Goal: Information Seeking & Learning: Learn about a topic

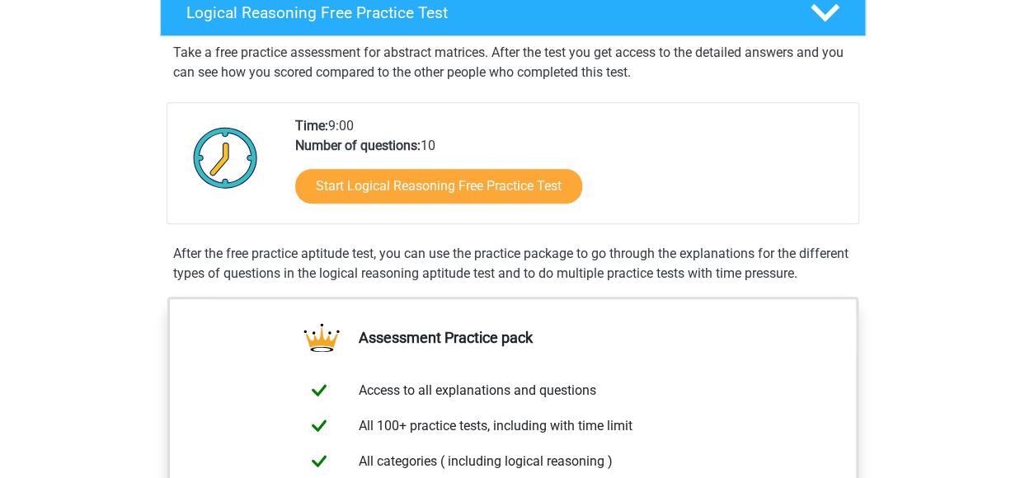
scroll to position [247, 0]
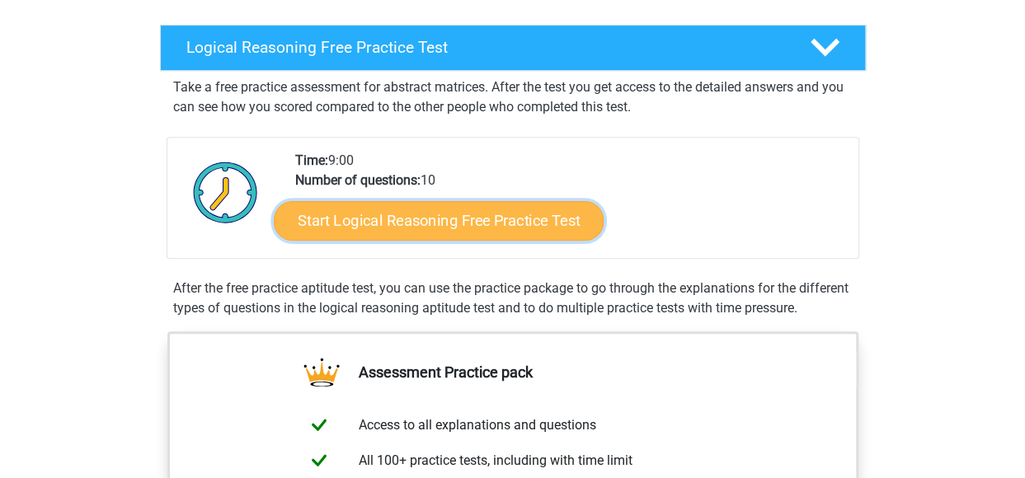
click at [411, 227] on link "Start Logical Reasoning Free Practice Test" at bounding box center [439, 220] width 330 height 40
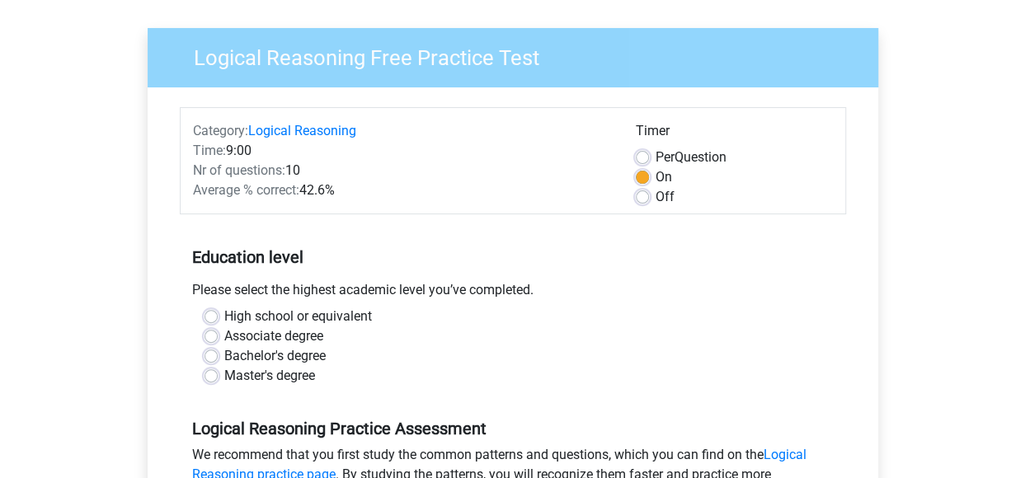
scroll to position [82, 0]
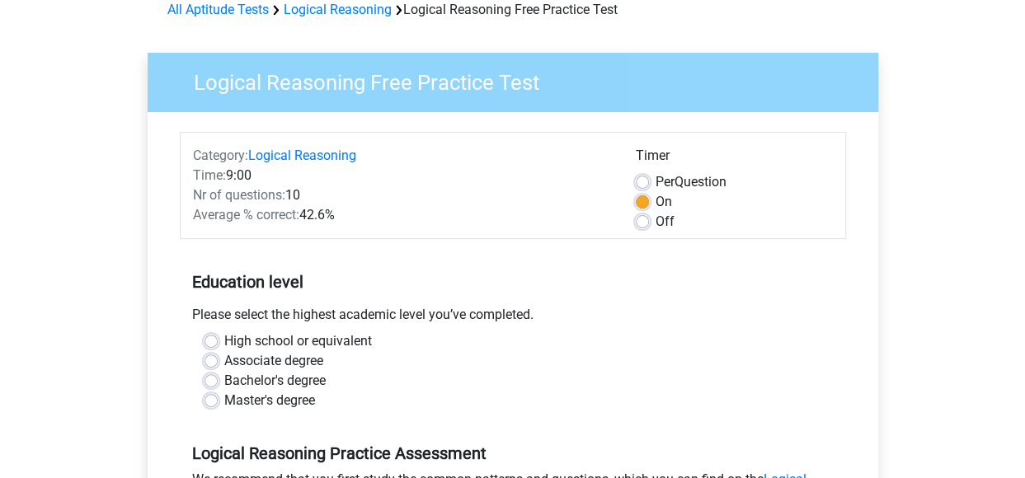
click at [260, 410] on label "Master's degree" at bounding box center [269, 401] width 91 height 20
click at [218, 407] on input "Master's degree" at bounding box center [210, 399] width 13 height 16
radio input "true"
click at [257, 381] on label "Bachelor's degree" at bounding box center [274, 381] width 101 height 20
click at [218, 381] on input "Bachelor's degree" at bounding box center [210, 379] width 13 height 16
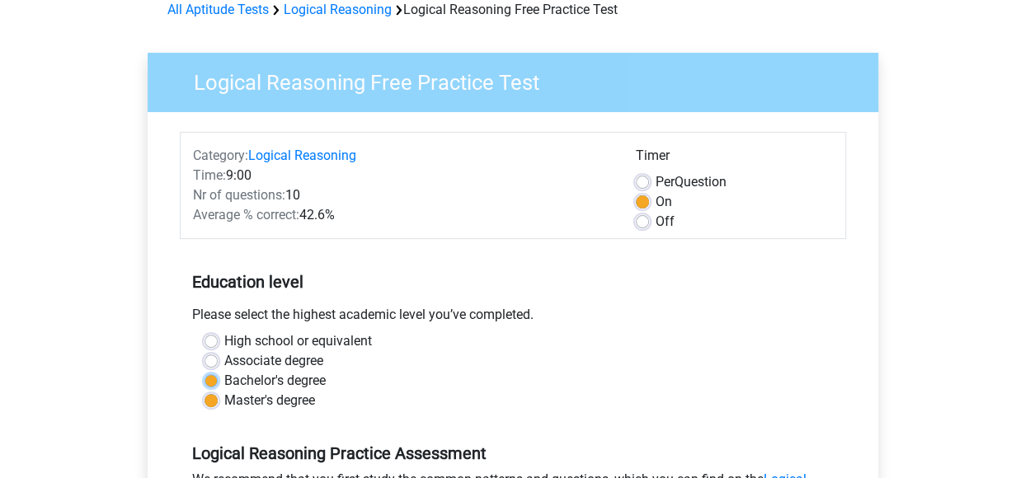
radio input "true"
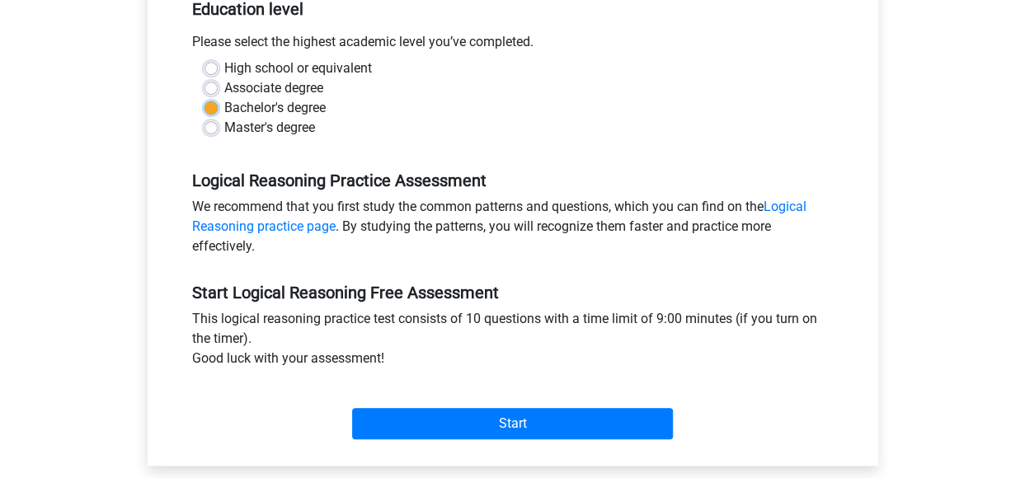
scroll to position [330, 0]
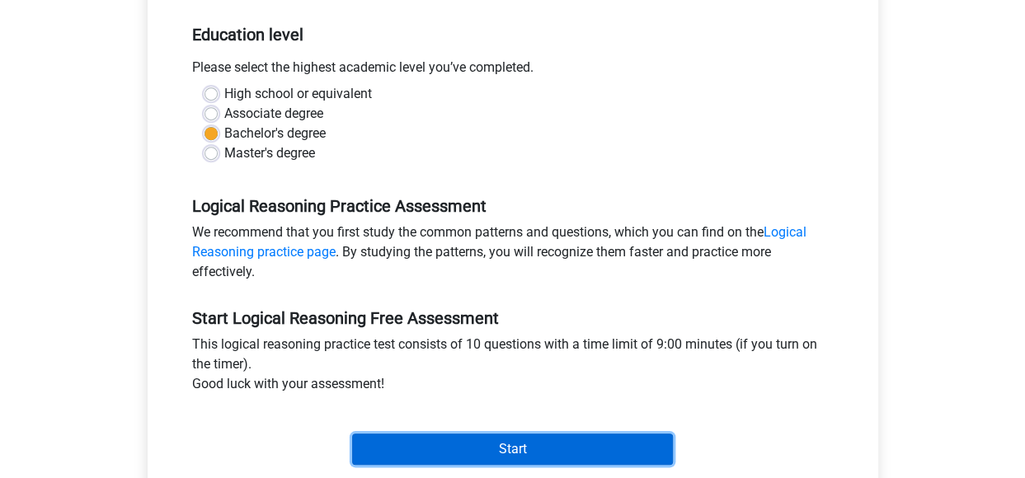
click at [399, 441] on input "Start" at bounding box center [512, 449] width 321 height 31
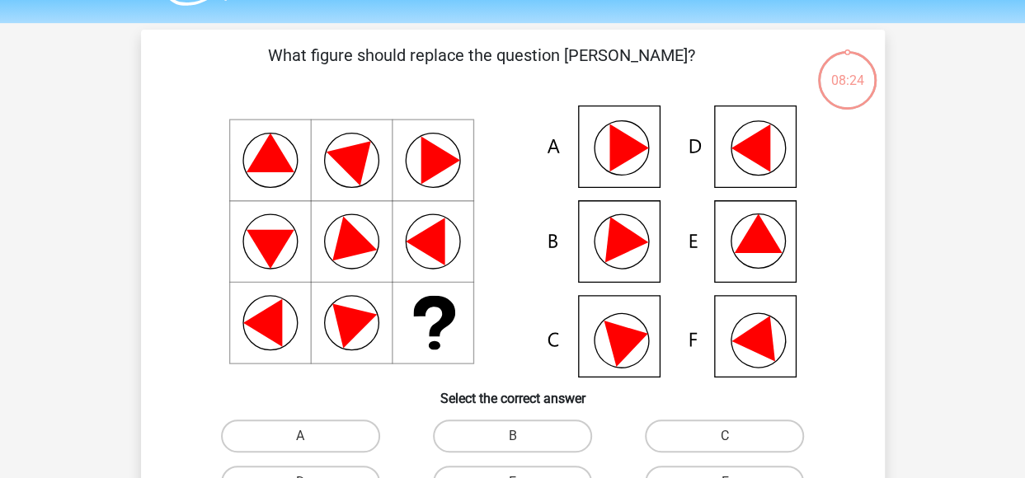
scroll to position [82, 0]
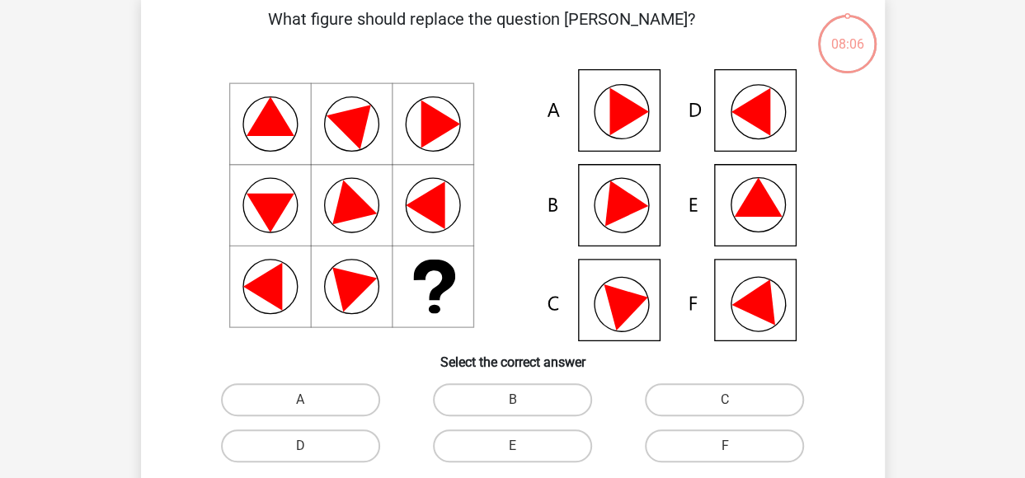
click at [762, 310] on icon at bounding box center [760, 297] width 59 height 55
click at [694, 443] on label "F" at bounding box center [724, 445] width 159 height 33
click at [725, 446] on input "F" at bounding box center [730, 451] width 11 height 11
radio input "true"
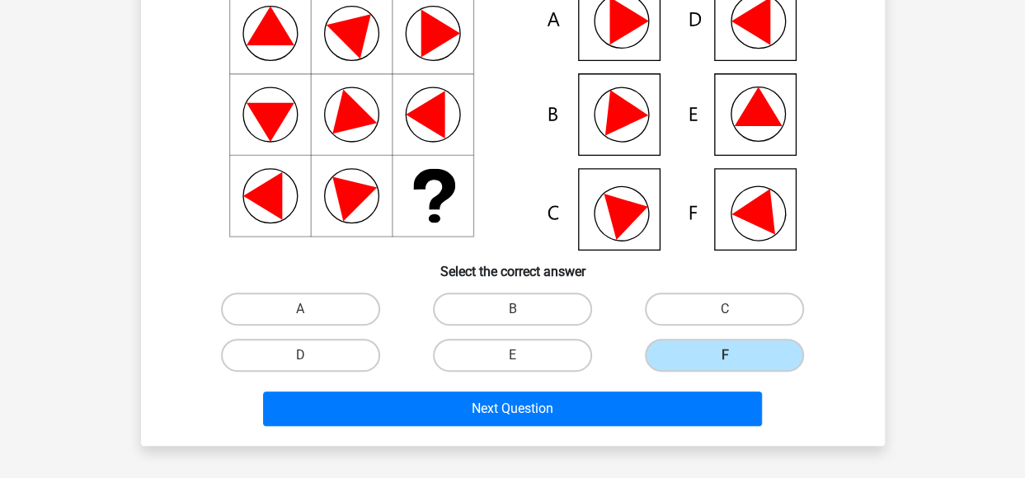
scroll to position [330, 0]
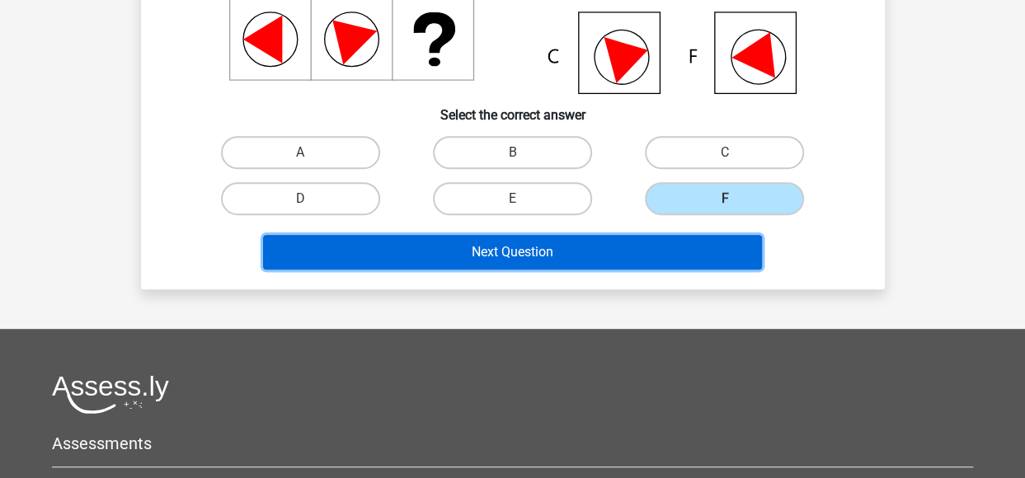
click at [580, 256] on button "Next Question" at bounding box center [512, 252] width 499 height 35
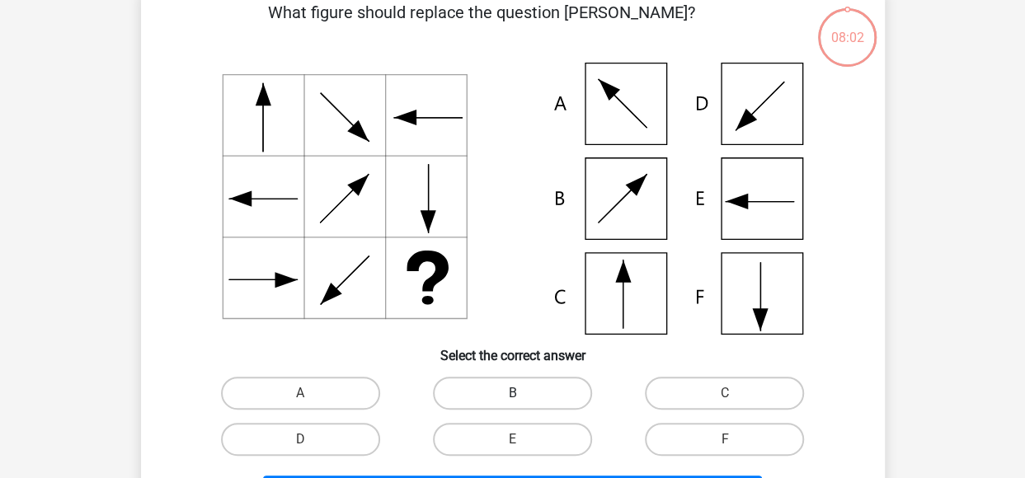
scroll to position [76, 0]
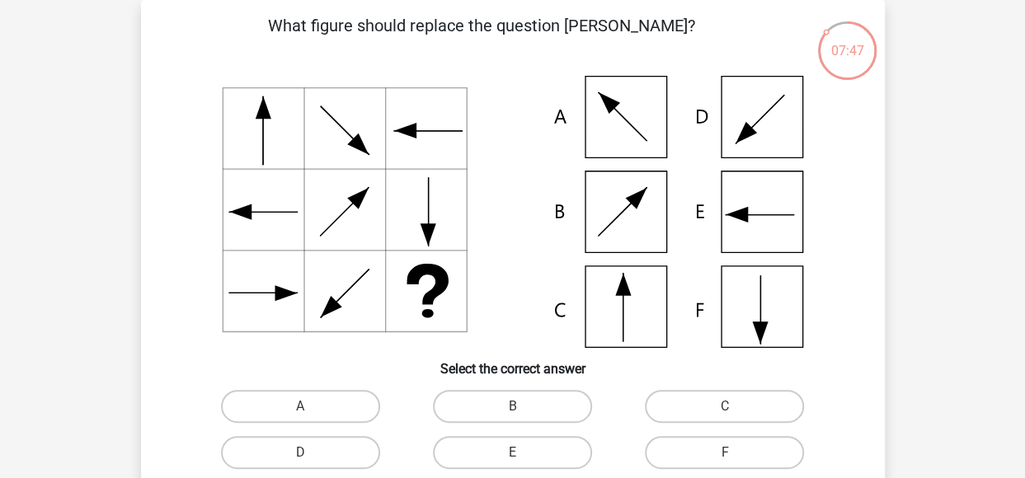
click at [777, 304] on icon at bounding box center [513, 212] width 664 height 272
click at [716, 446] on label "F" at bounding box center [724, 452] width 159 height 33
click at [725, 453] on input "F" at bounding box center [730, 458] width 11 height 11
radio input "true"
click at [671, 399] on label "C" at bounding box center [724, 406] width 159 height 33
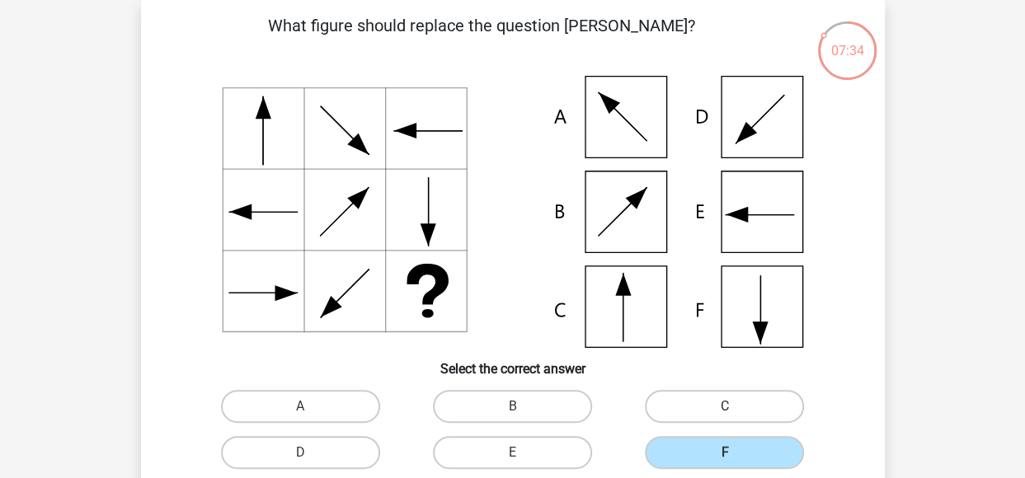
click at [725, 406] on input "C" at bounding box center [730, 411] width 11 height 11
radio input "true"
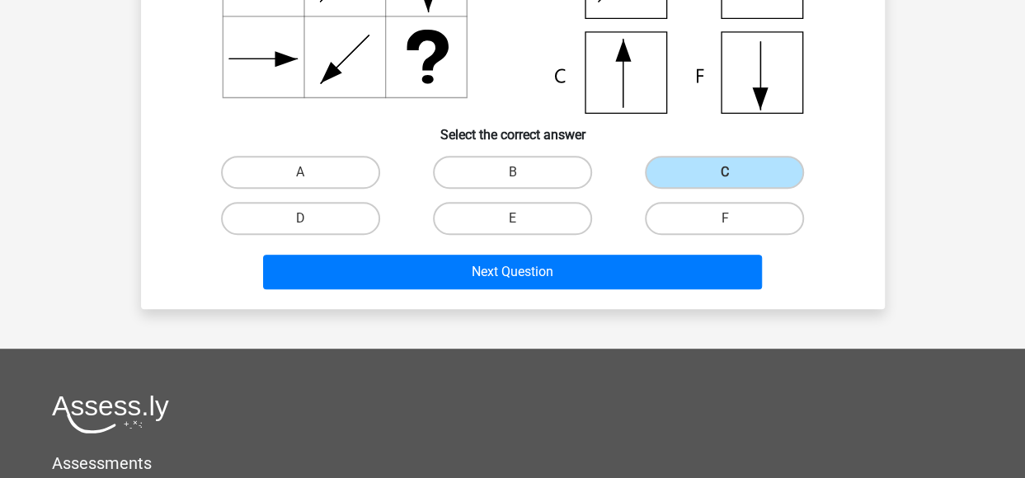
scroll to position [323, 0]
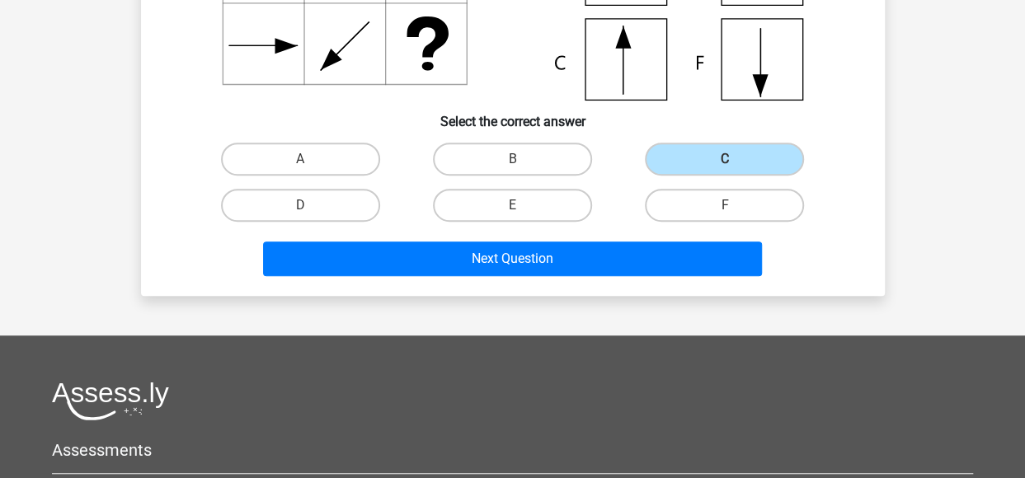
click at [617, 276] on div "Next Question" at bounding box center [513, 262] width 636 height 41
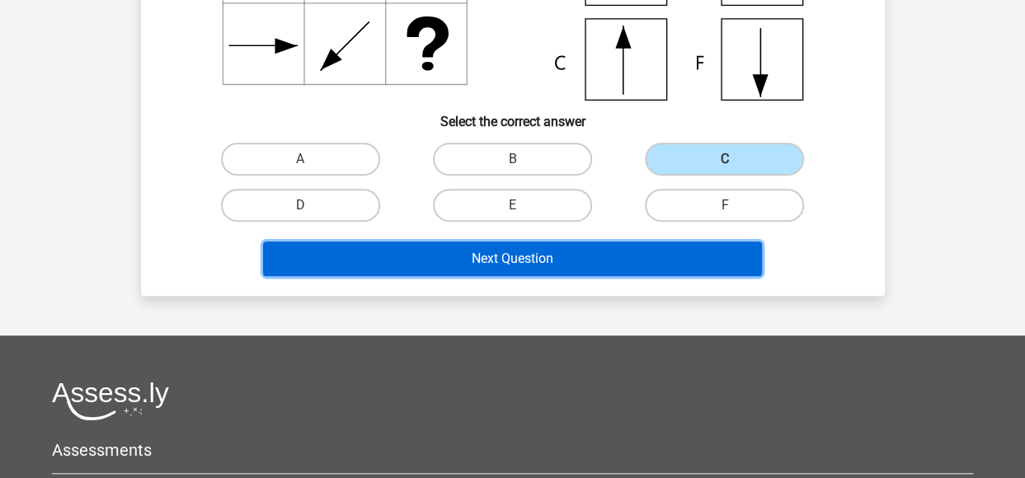
click at [617, 263] on button "Next Question" at bounding box center [512, 259] width 499 height 35
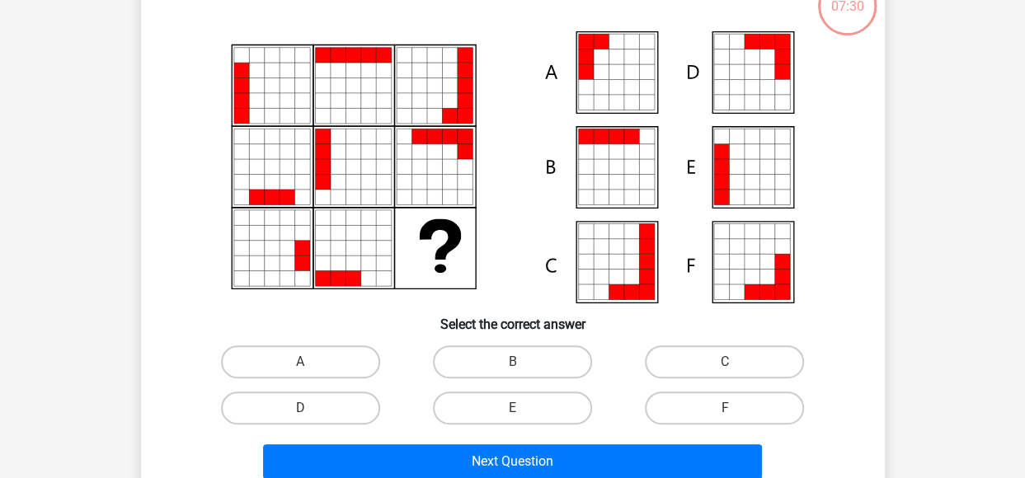
scroll to position [76, 0]
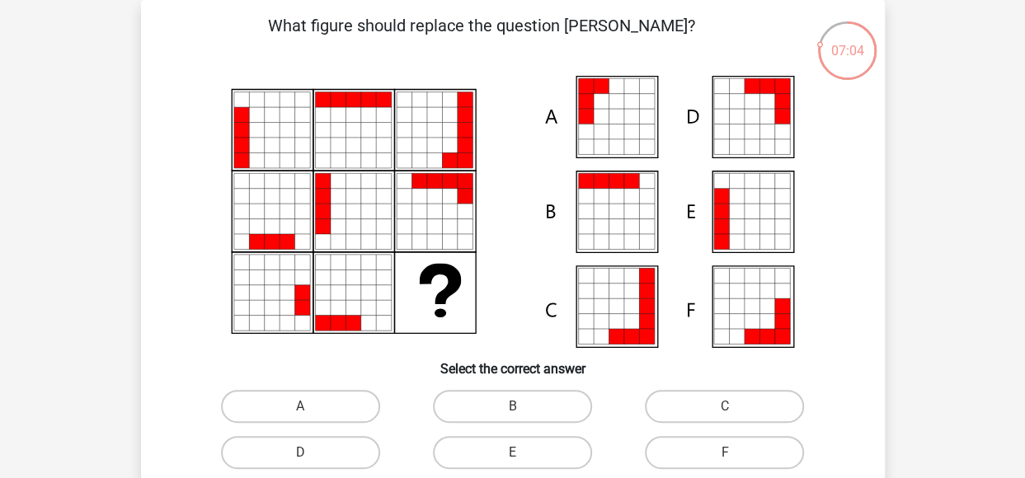
click at [739, 208] on icon at bounding box center [736, 211] width 15 height 15
click at [569, 458] on label "E" at bounding box center [512, 452] width 159 height 33
click at [523, 458] on input "E" at bounding box center [517, 458] width 11 height 11
radio input "true"
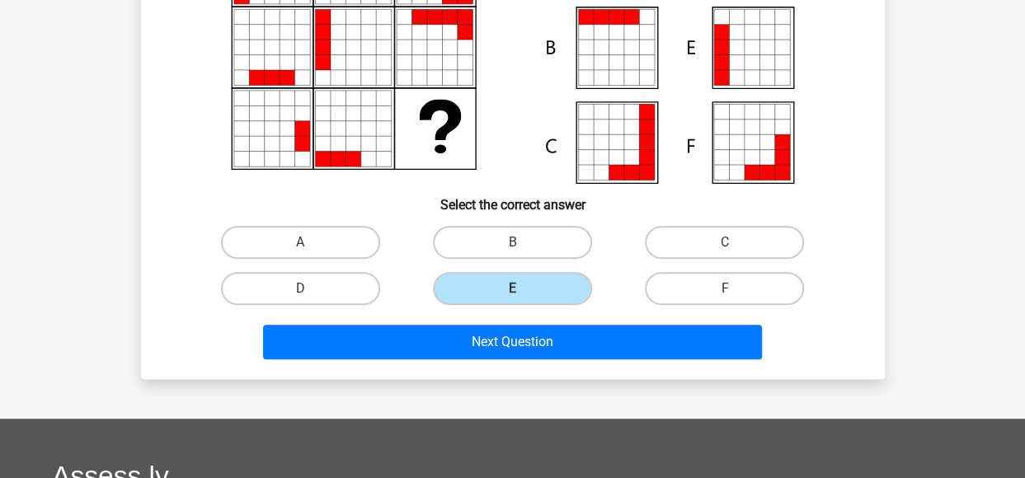
scroll to position [241, 0]
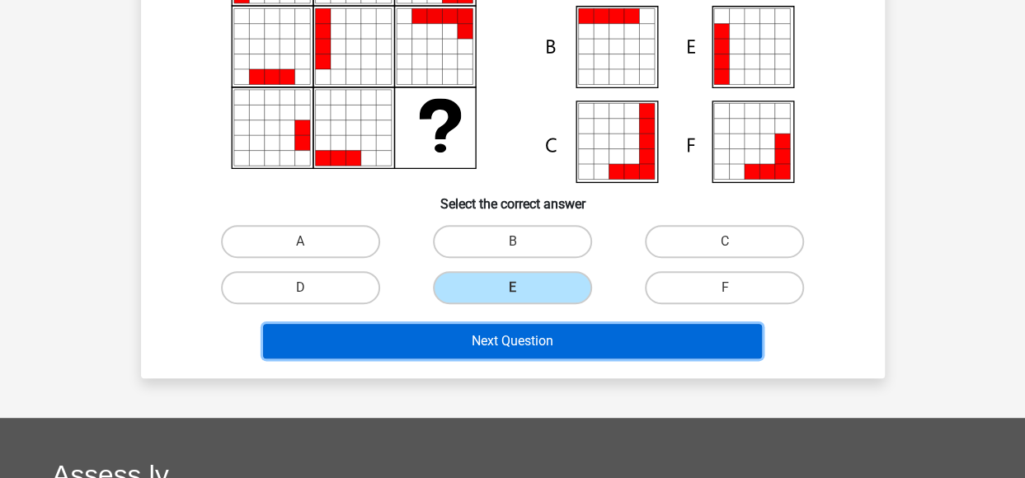
click at [592, 349] on button "Next Question" at bounding box center [512, 341] width 499 height 35
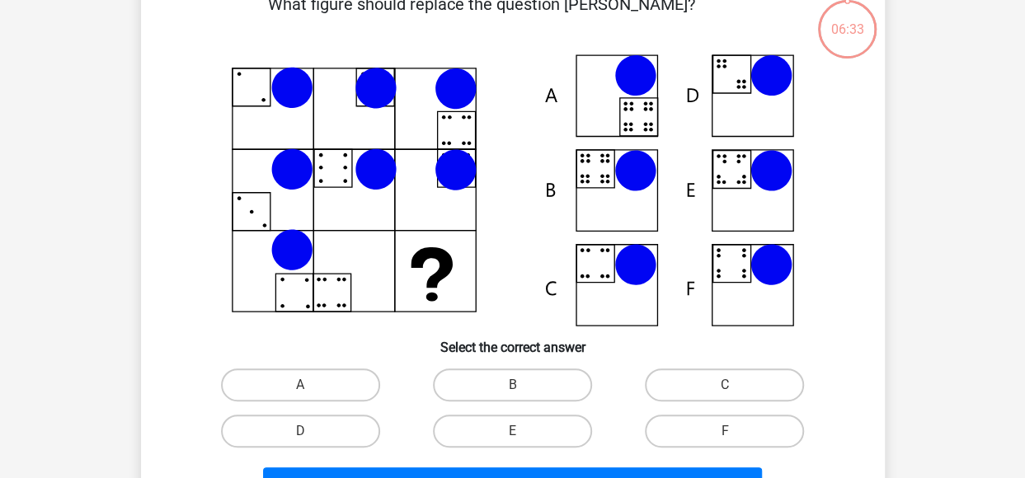
scroll to position [76, 0]
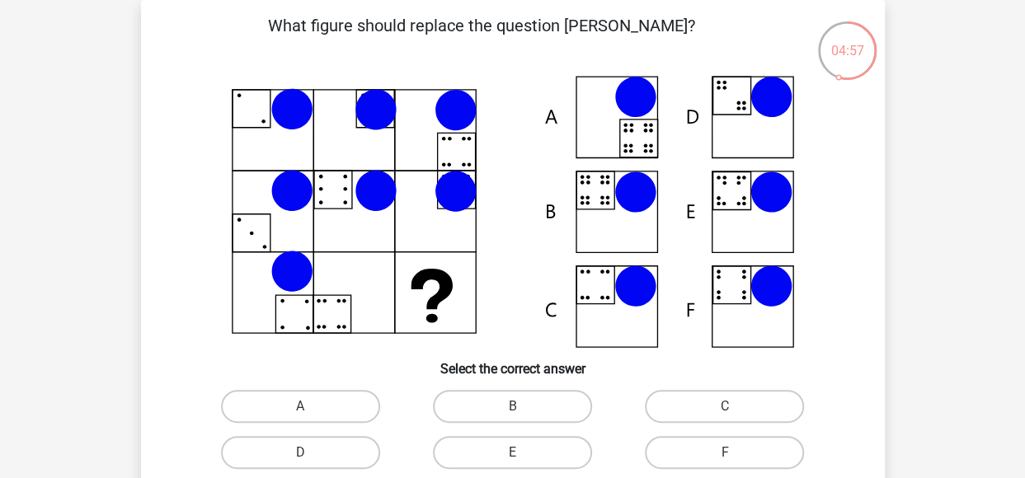
click at [615, 211] on icon at bounding box center [513, 212] width 664 height 272
click at [552, 401] on label "B" at bounding box center [512, 406] width 159 height 33
click at [523, 406] on input "B" at bounding box center [517, 411] width 11 height 11
radio input "true"
click at [748, 194] on icon at bounding box center [513, 212] width 664 height 272
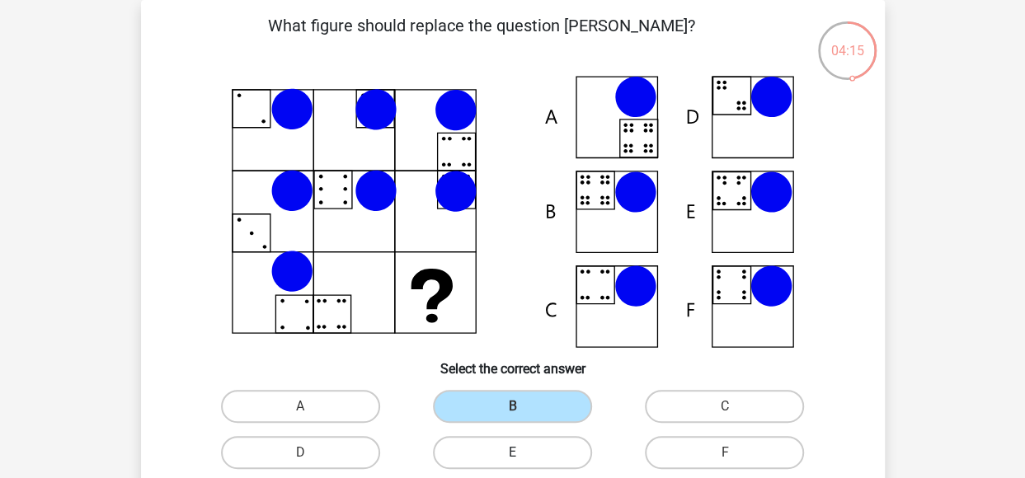
click at [509, 448] on label "E" at bounding box center [512, 452] width 159 height 33
click at [512, 453] on input "E" at bounding box center [517, 458] width 11 height 11
radio input "true"
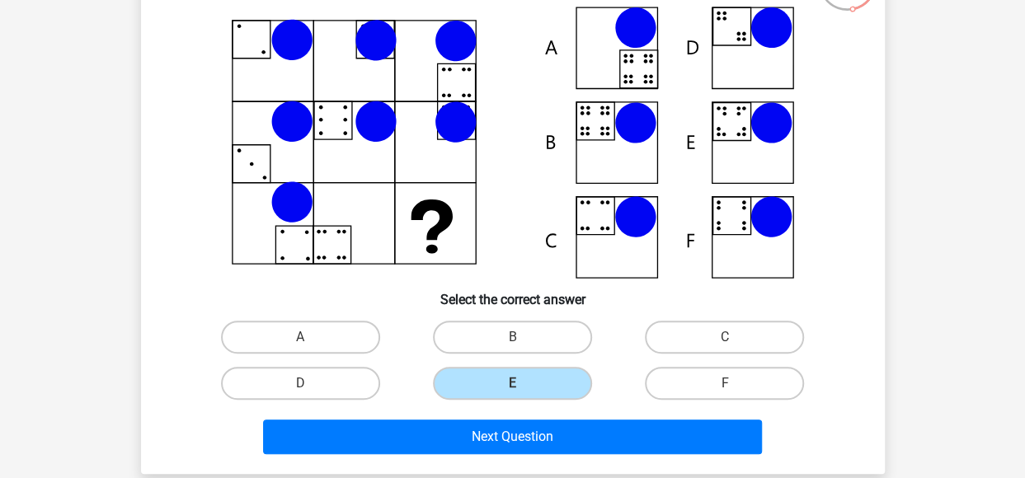
scroll to position [323, 0]
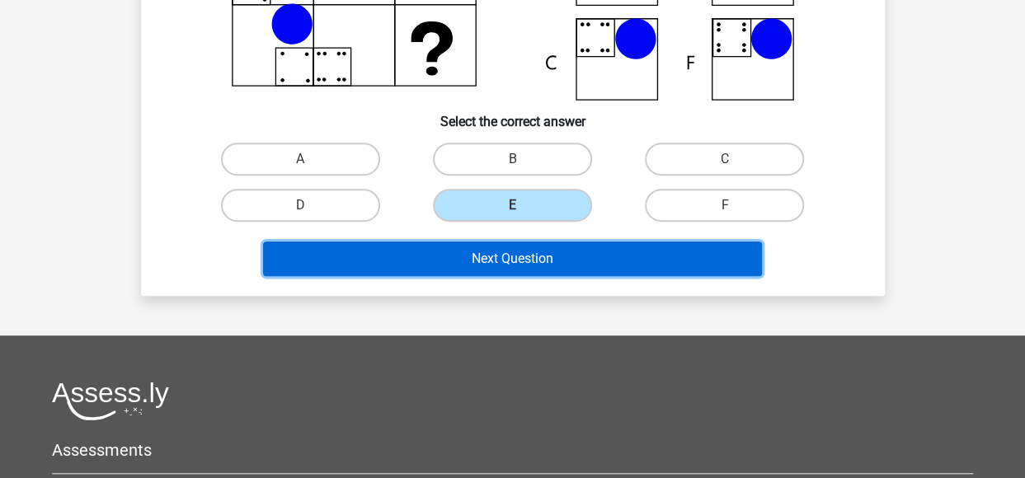
click at [580, 253] on button "Next Question" at bounding box center [512, 259] width 499 height 35
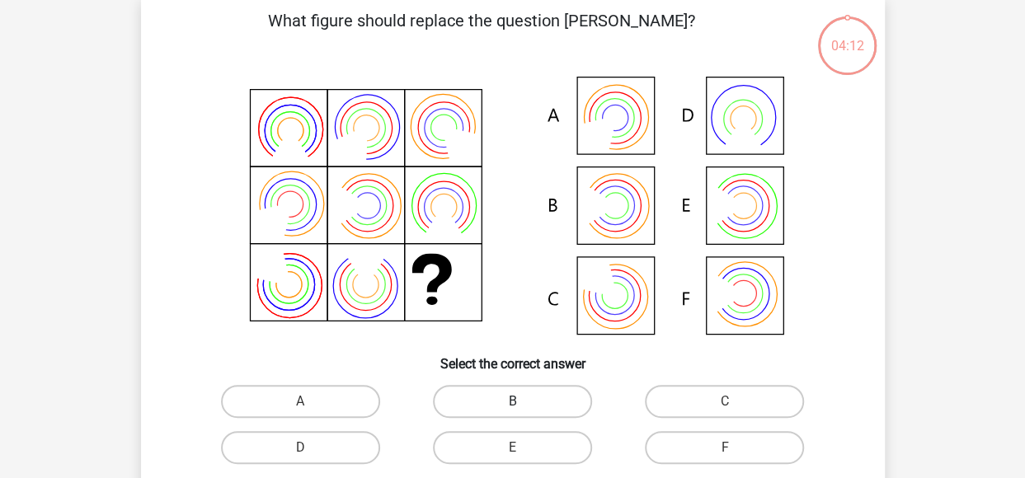
scroll to position [76, 0]
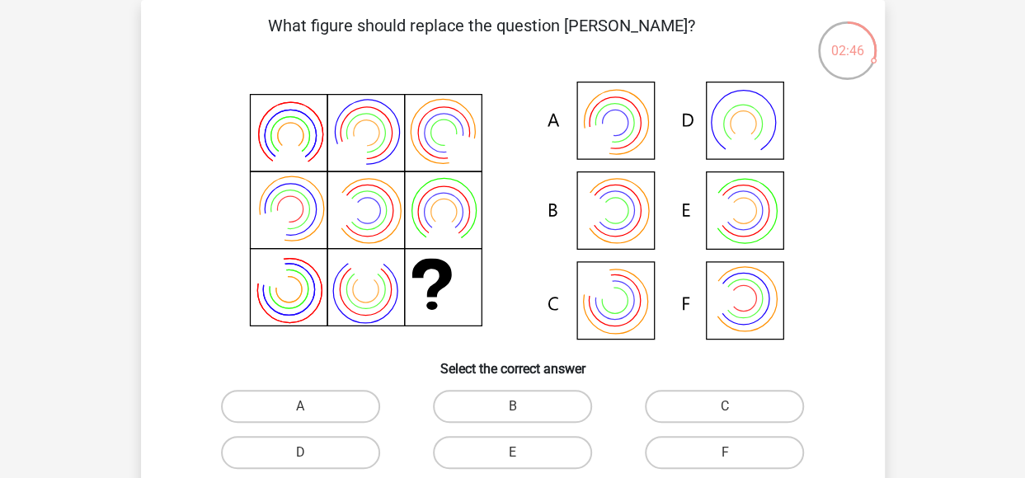
click at [634, 123] on icon at bounding box center [513, 212] width 664 height 272
click at [346, 403] on label "A" at bounding box center [300, 406] width 159 height 33
click at [311, 406] on input "A" at bounding box center [305, 411] width 11 height 11
radio input "true"
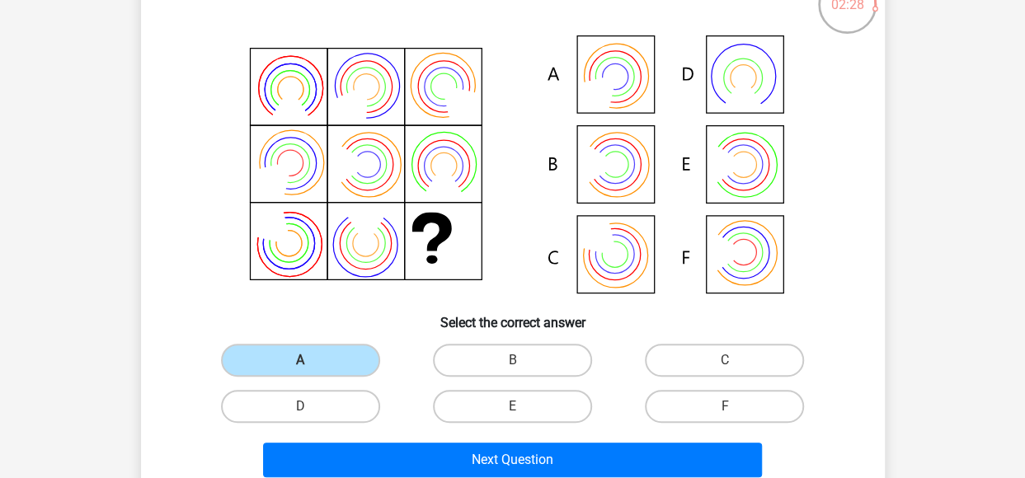
scroll to position [158, 0]
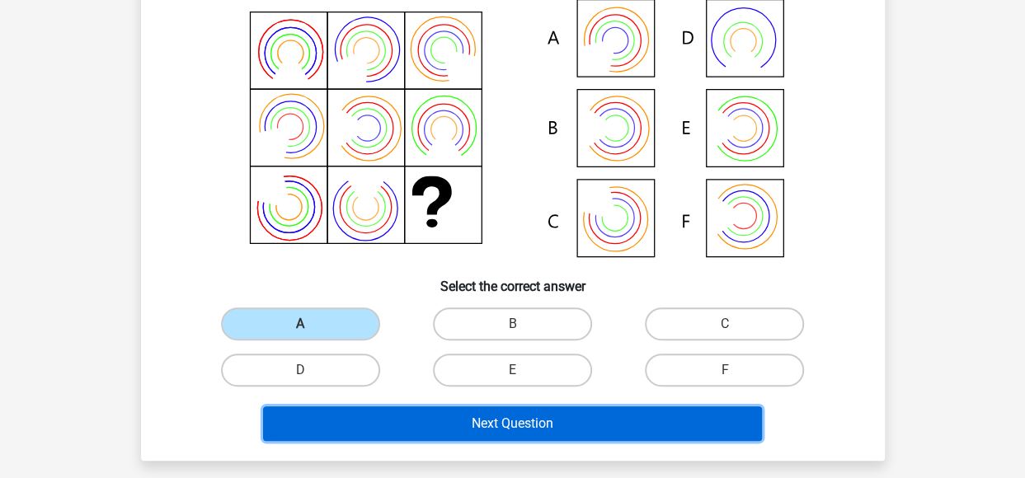
click at [644, 424] on button "Next Question" at bounding box center [512, 423] width 499 height 35
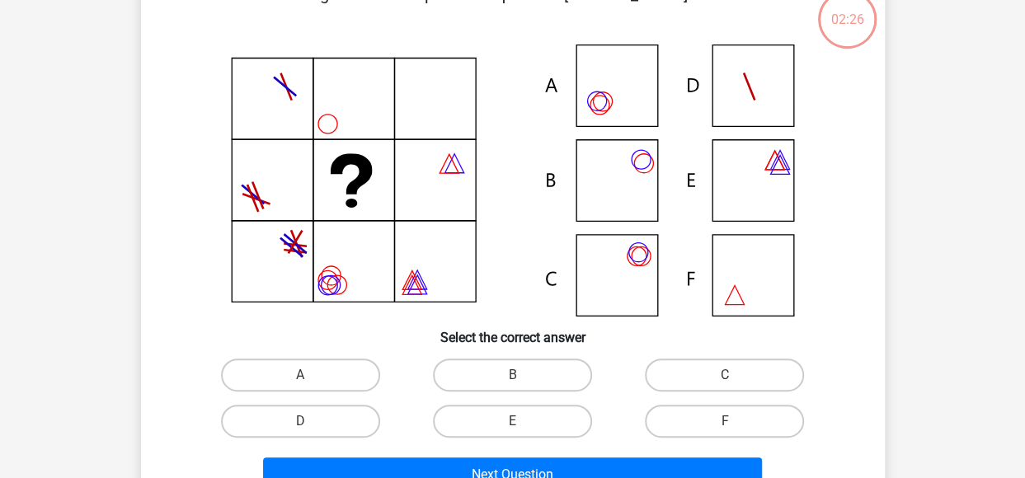
scroll to position [76, 0]
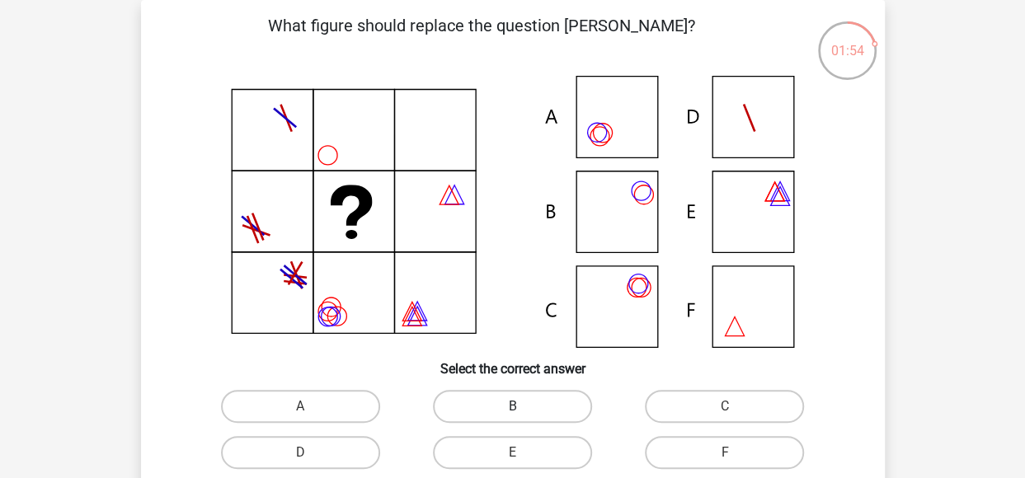
click at [560, 397] on label "B" at bounding box center [512, 406] width 159 height 33
click at [523, 406] on input "B" at bounding box center [517, 411] width 11 height 11
radio input "true"
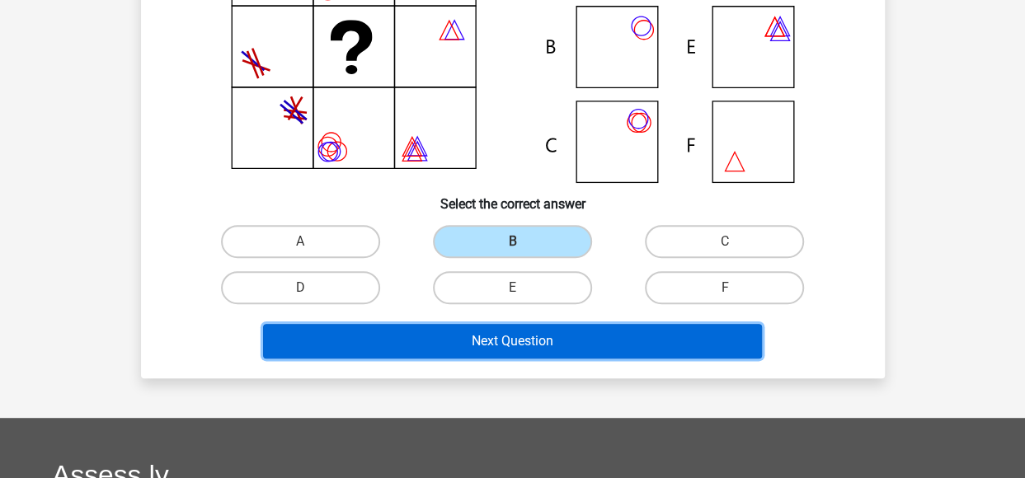
click at [578, 340] on button "Next Question" at bounding box center [512, 341] width 499 height 35
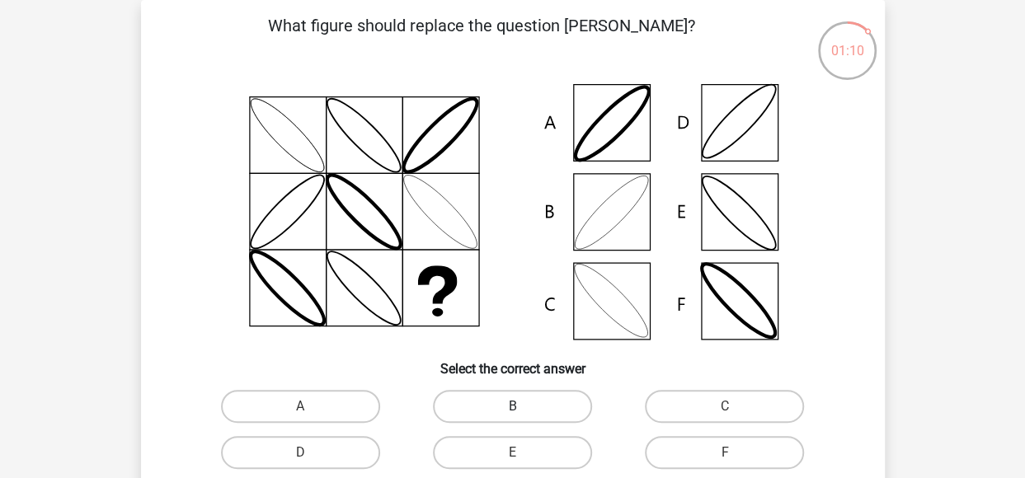
click at [528, 397] on label "B" at bounding box center [512, 406] width 159 height 33
click at [523, 406] on input "B" at bounding box center [517, 411] width 11 height 11
radio input "true"
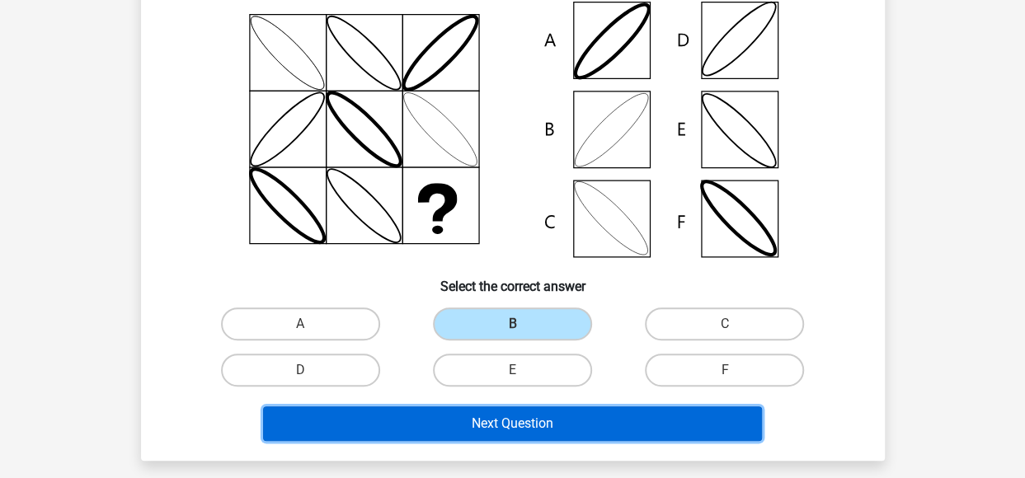
click at [608, 409] on button "Next Question" at bounding box center [512, 423] width 499 height 35
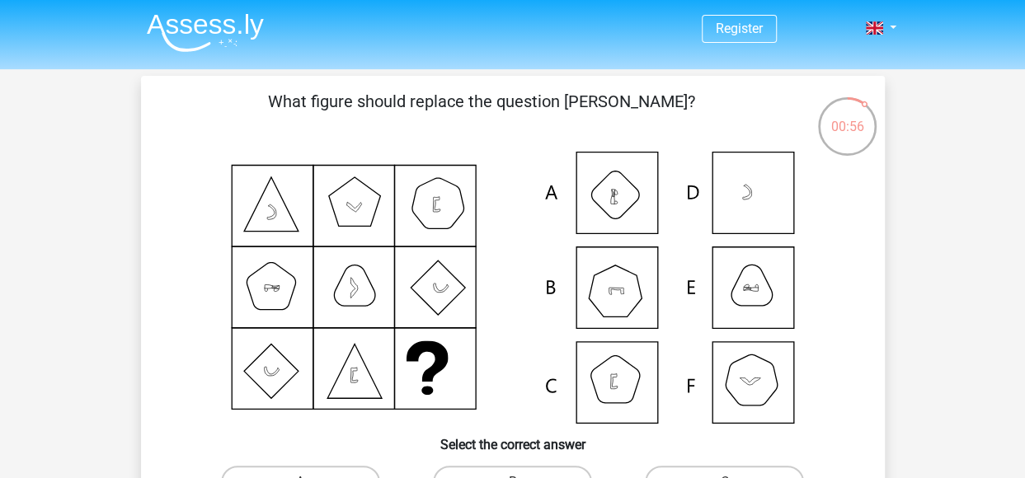
scroll to position [82, 0]
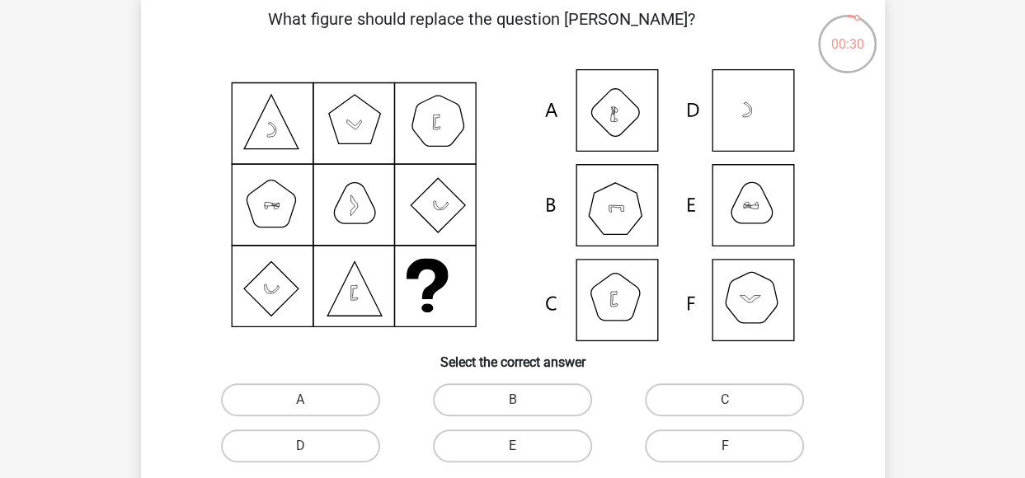
click at [778, 320] on icon at bounding box center [513, 205] width 664 height 272
click at [696, 431] on label "F" at bounding box center [724, 445] width 159 height 33
click at [725, 446] on input "F" at bounding box center [730, 451] width 11 height 11
radio input "true"
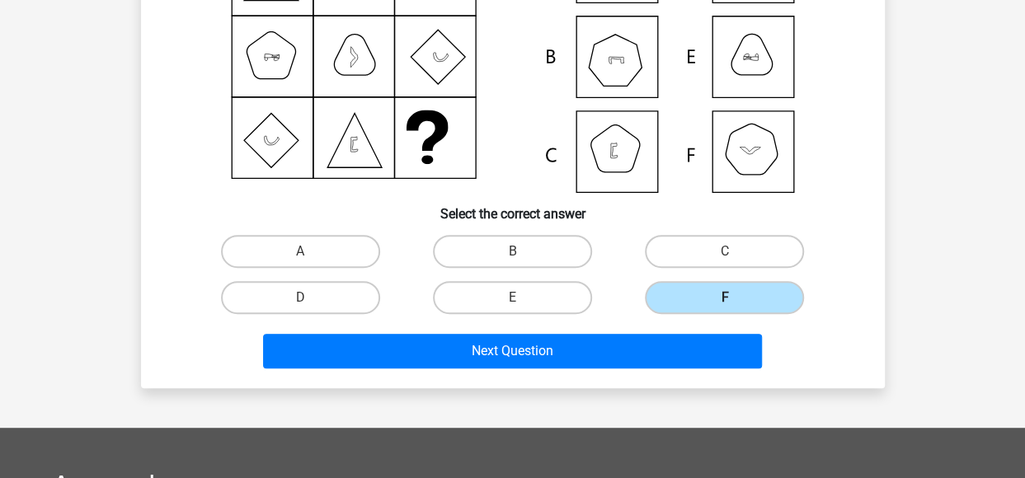
scroll to position [247, 0]
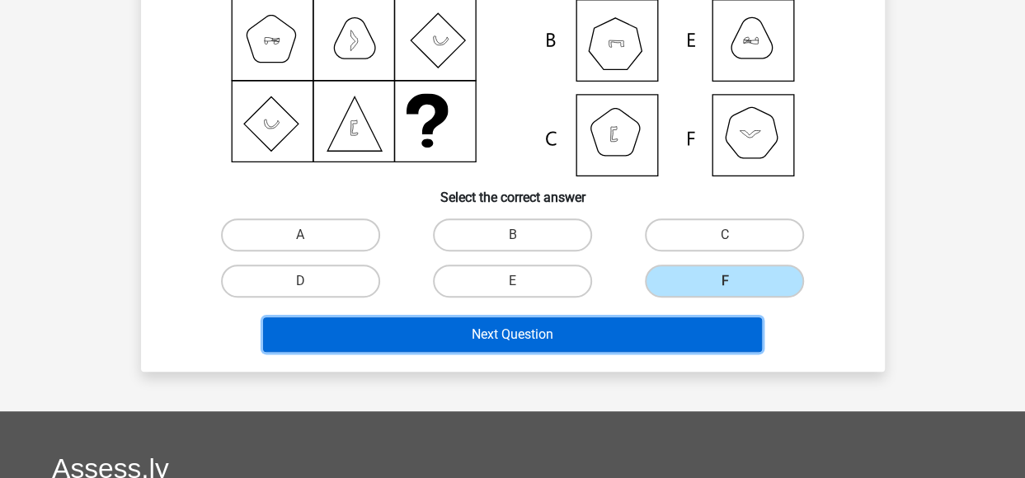
click at [683, 339] on button "Next Question" at bounding box center [512, 334] width 499 height 35
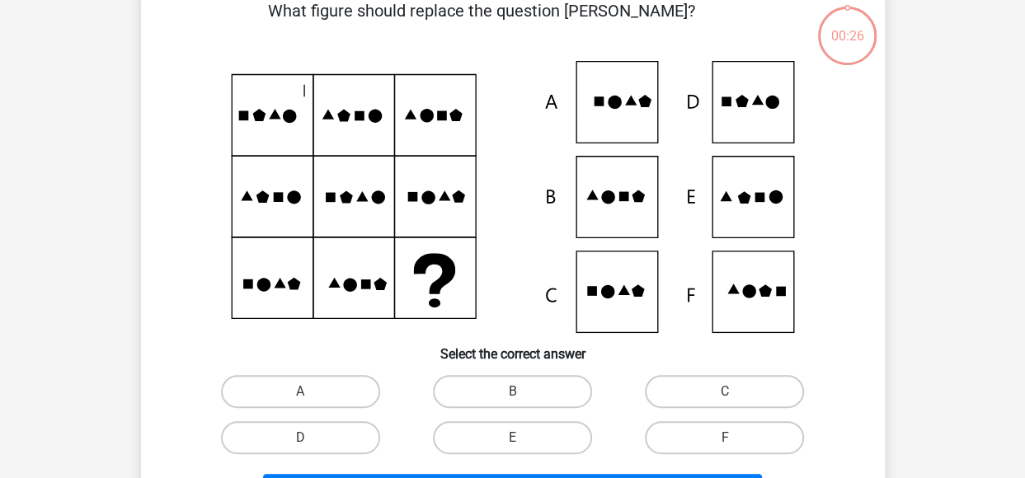
scroll to position [76, 0]
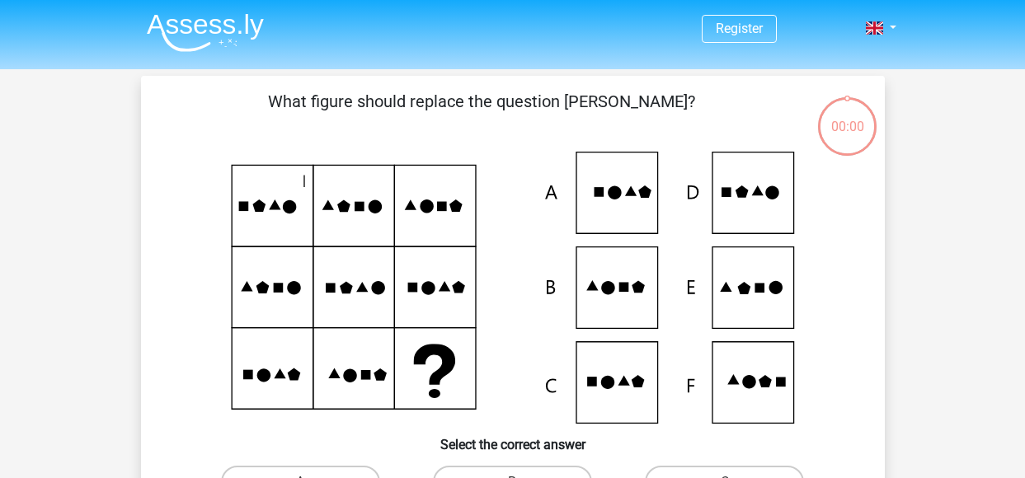
scroll to position [76, 0]
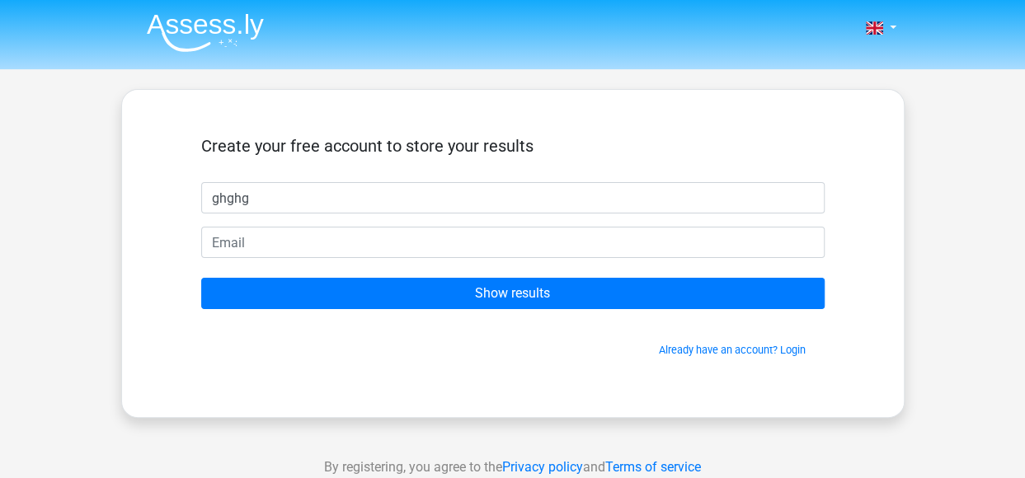
type input "ghghg"
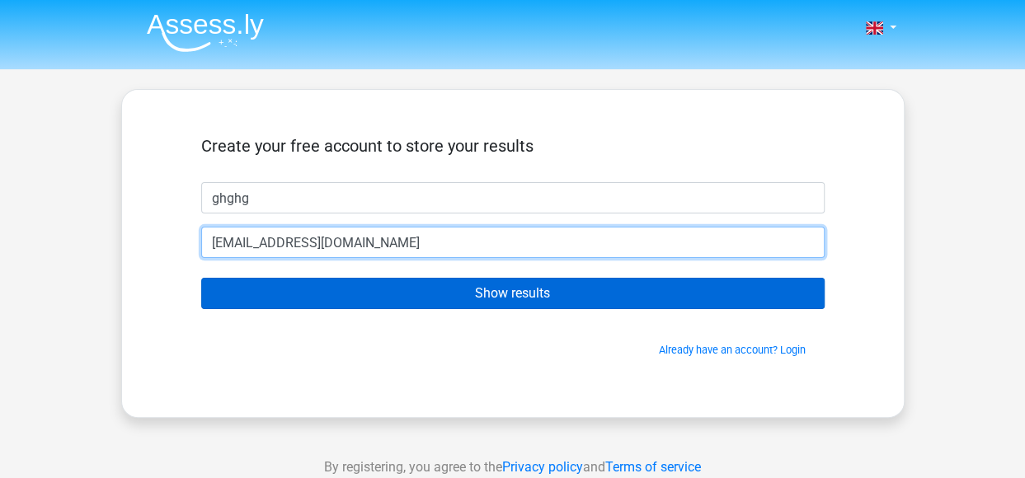
type input "[EMAIL_ADDRESS][DOMAIN_NAME]"
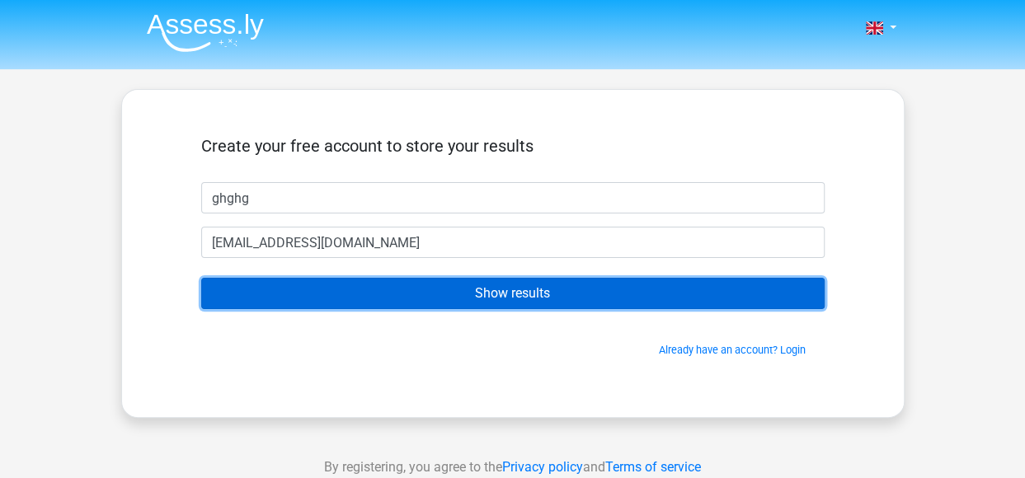
click at [598, 300] on input "Show results" at bounding box center [512, 293] width 623 height 31
click at [657, 288] on input "Show results" at bounding box center [512, 293] width 623 height 31
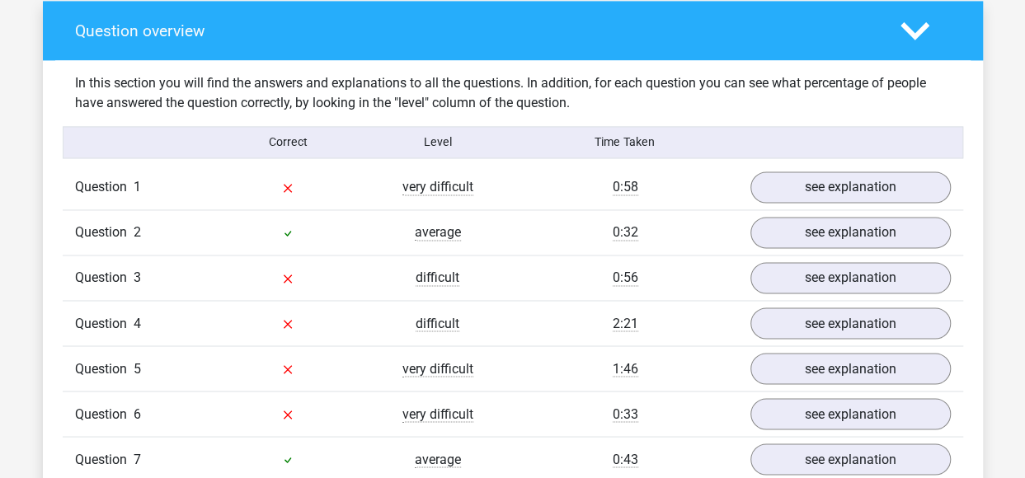
scroll to position [1236, 0]
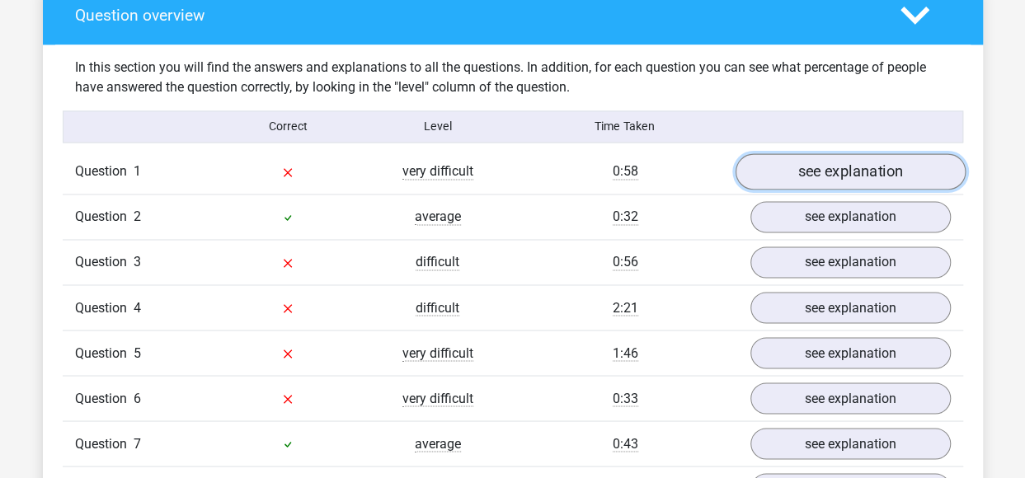
click at [816, 164] on link "see explanation" at bounding box center [849, 171] width 230 height 36
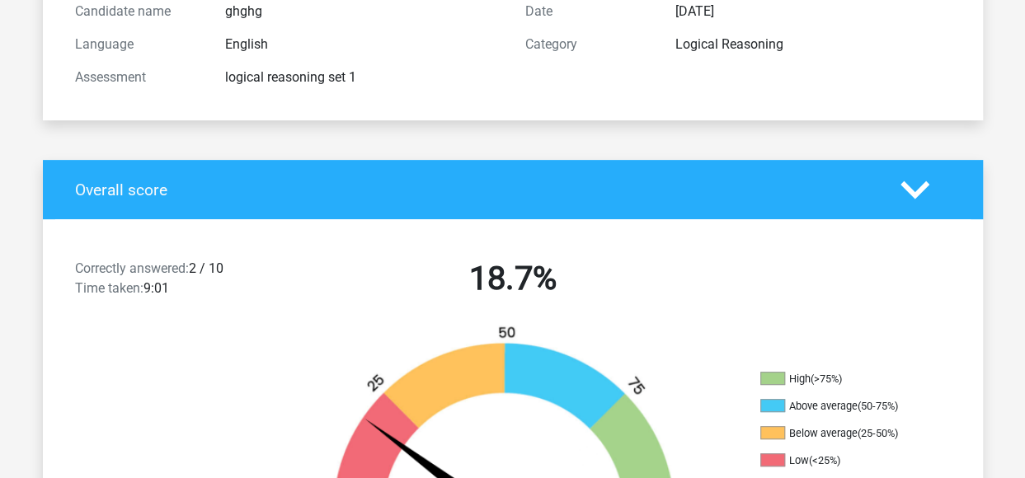
scroll to position [0, 0]
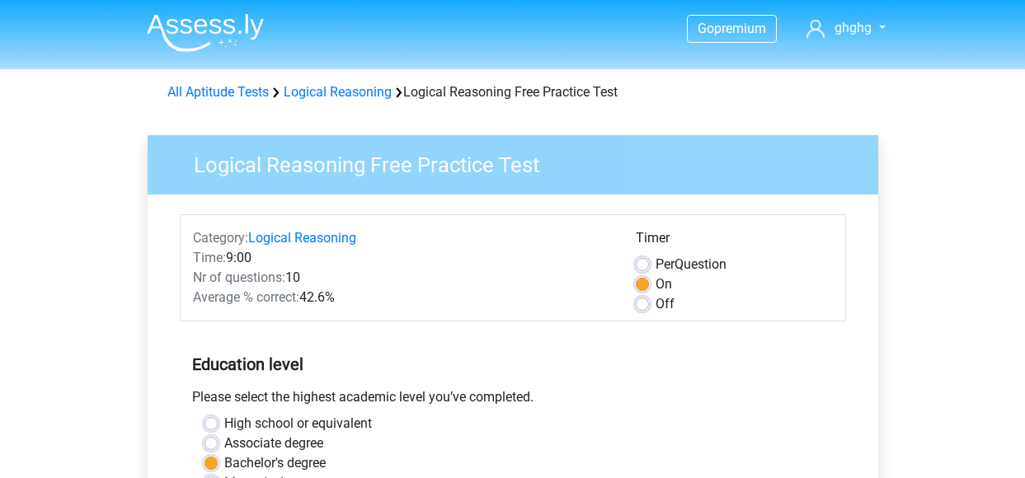
scroll to position [330, 0]
